Goal: Task Accomplishment & Management: Use online tool/utility

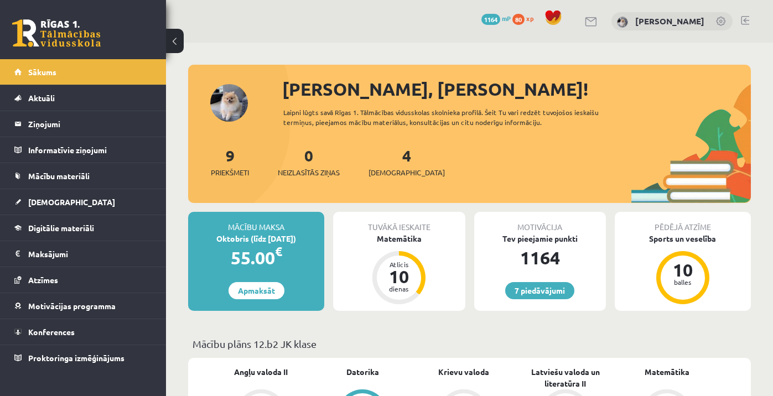
click at [746, 23] on link at bounding box center [745, 20] width 8 height 9
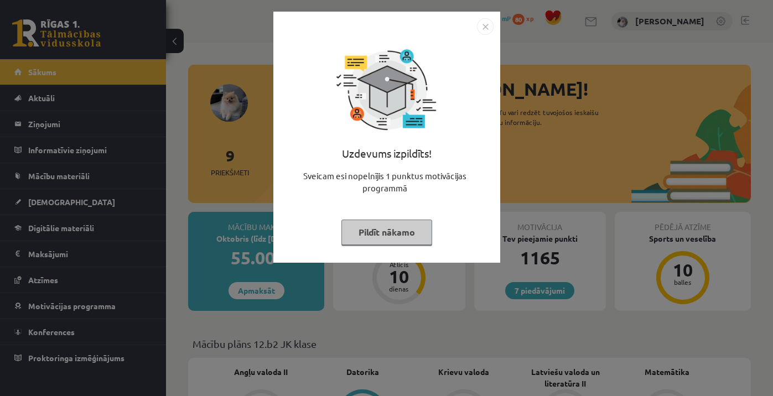
click at [374, 236] on button "Pildīt nākamo" at bounding box center [386, 232] width 91 height 25
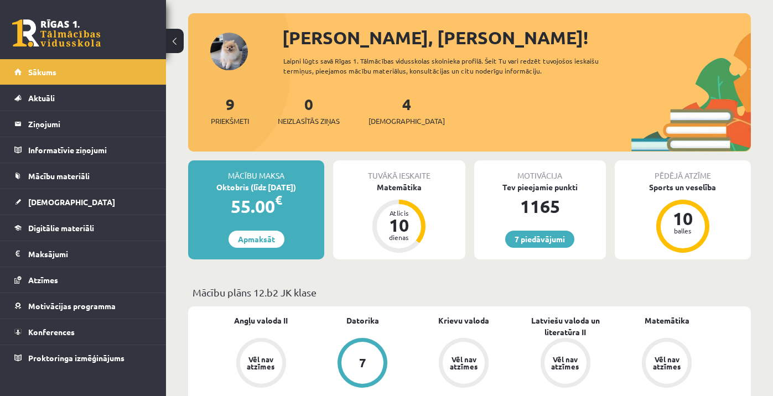
scroll to position [82, 0]
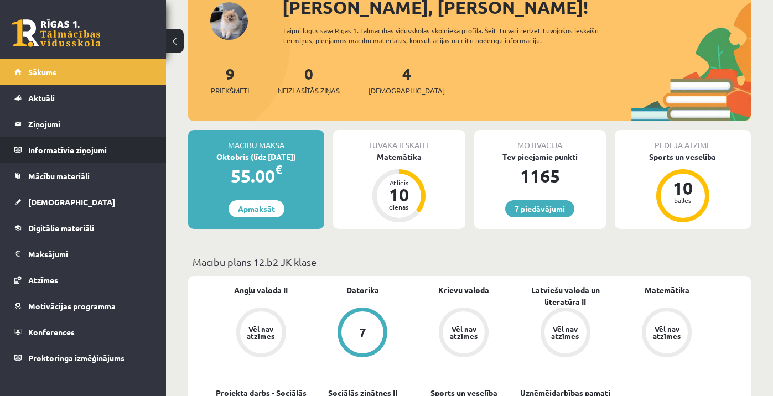
click at [81, 157] on legend "Informatīvie ziņojumi 0" at bounding box center [90, 149] width 124 height 25
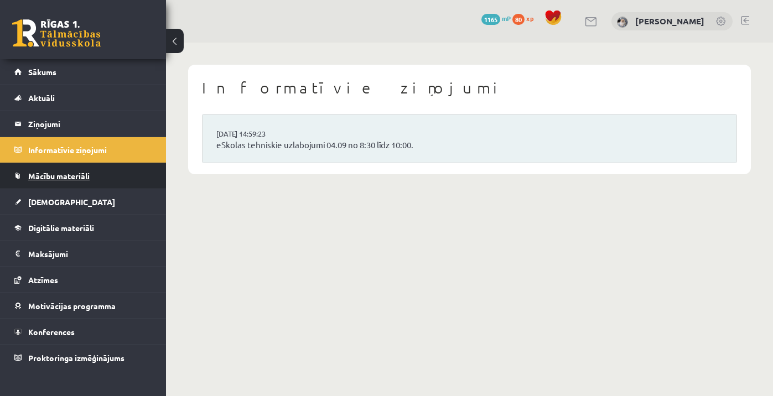
click at [61, 176] on span "Mācību materiāli" at bounding box center [58, 176] width 61 height 10
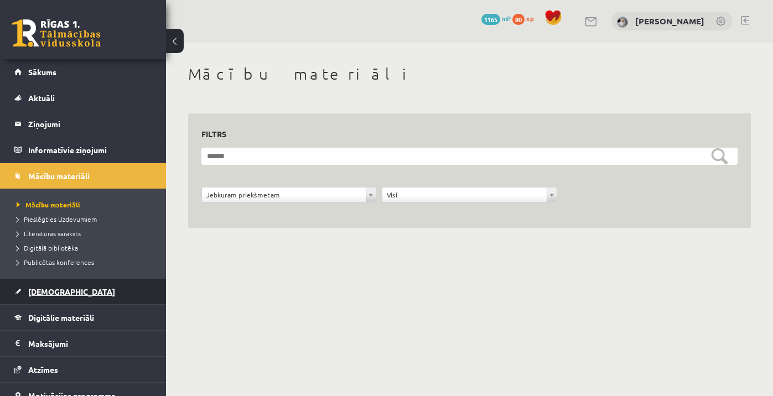
click at [38, 292] on span "[DEMOGRAPHIC_DATA]" at bounding box center [71, 292] width 87 height 10
